Goal: Communication & Community: Answer question/provide support

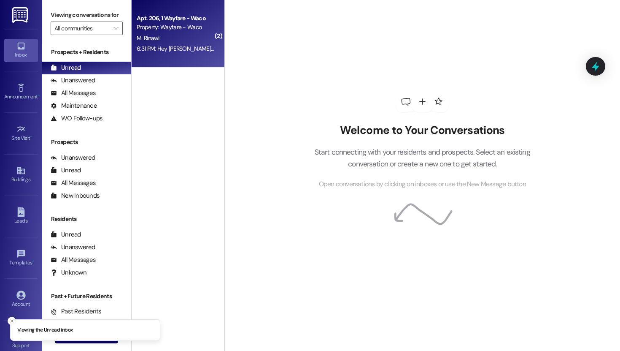
click at [178, 35] on div "M. Rinawi" at bounding box center [176, 38] width 80 height 11
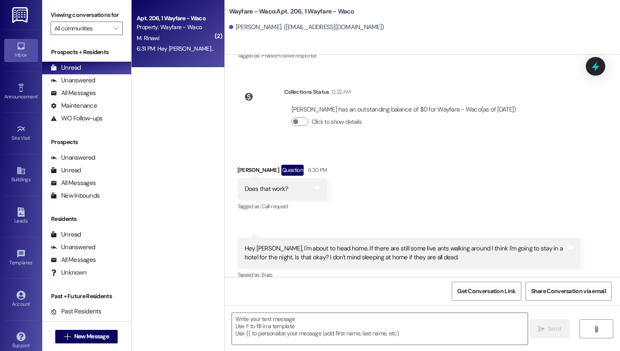
scroll to position [6907, 0]
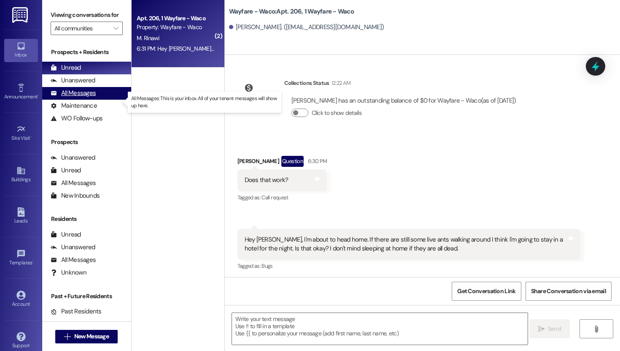
click at [91, 97] on div "All Messages" at bounding box center [73, 93] width 45 height 9
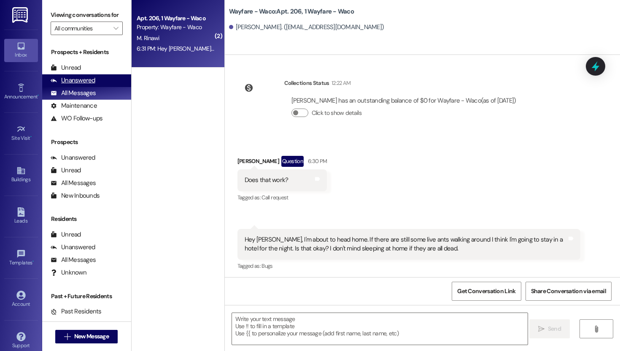
click at [91, 85] on div "Unanswered" at bounding box center [73, 80] width 45 height 9
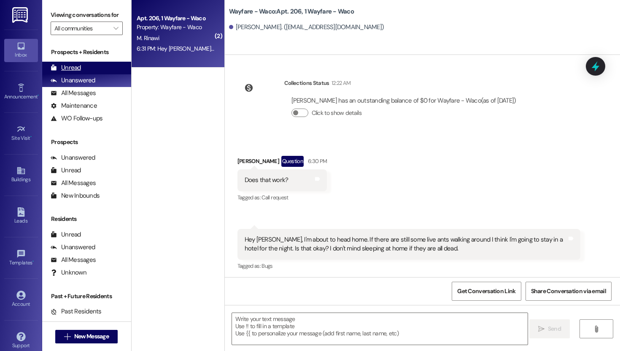
click at [91, 74] on div "Unread (0)" at bounding box center [86, 68] width 89 height 13
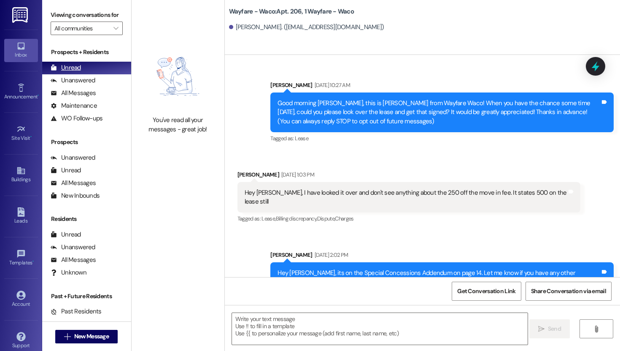
scroll to position [6907, 0]
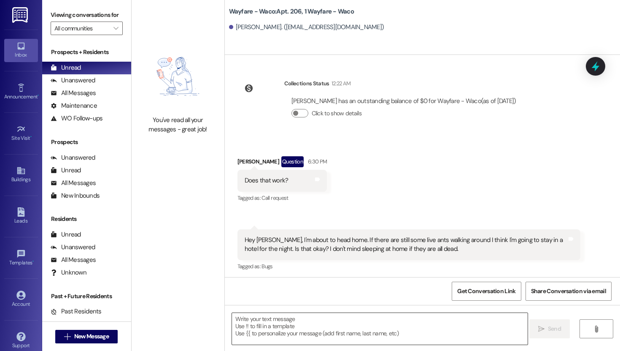
click at [242, 324] on textarea at bounding box center [380, 329] width 296 height 32
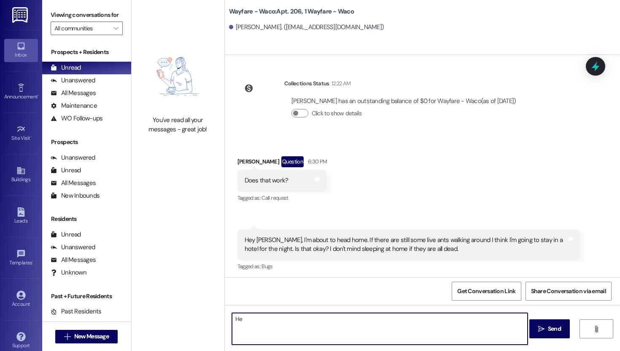
type textarea "H"
